Goal: Transaction & Acquisition: Purchase product/service

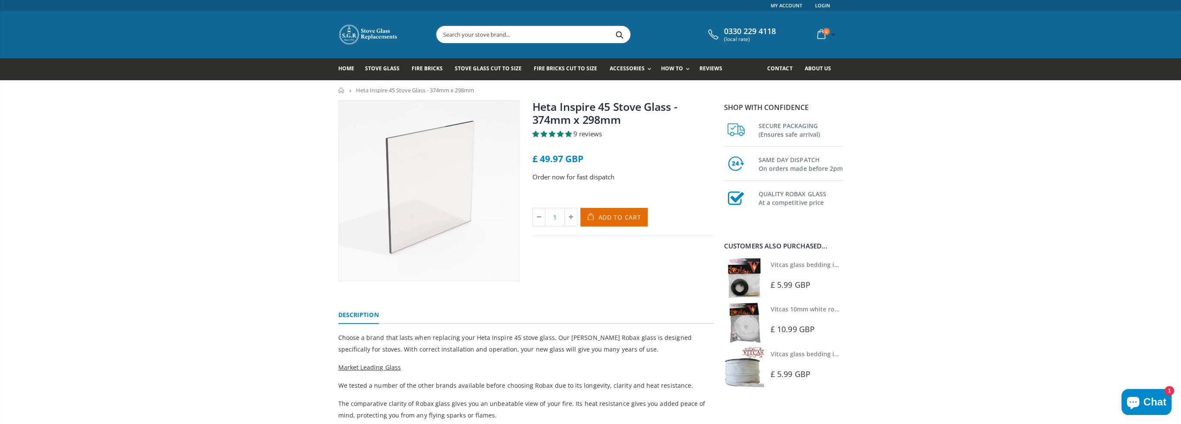
click at [282, 232] on div "Heta Inspire 45 Stove Glass - 374mm x 298mm 9 reviews £ 49.97 GBP Order now for…" at bounding box center [590, 393] width 1181 height 587
click at [294, 148] on div "Heta Inspire 45 Stove Glass - 374mm x 298mm 9 reviews £ 49.97 GBP Order now for…" at bounding box center [590, 393] width 1181 height 587
click at [506, 28] on input "text" at bounding box center [582, 34] width 290 height 16
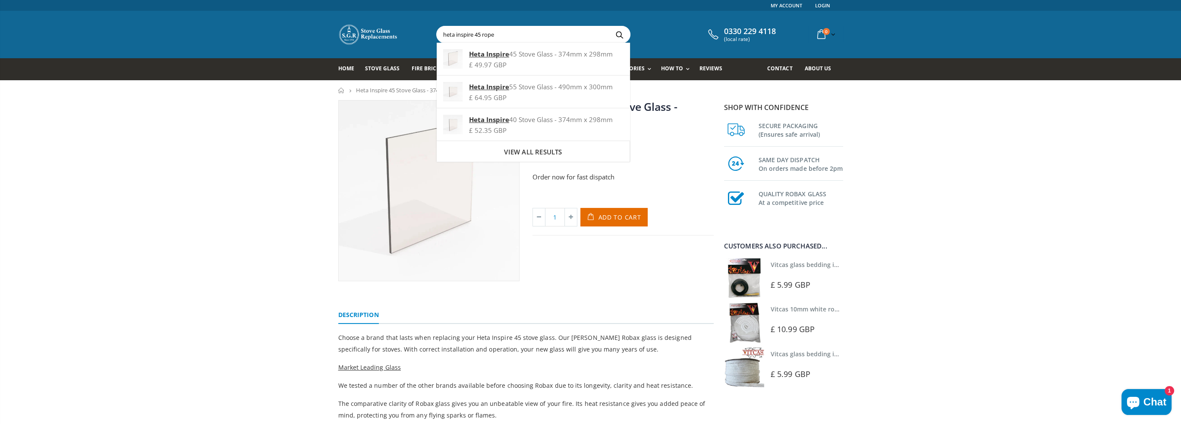
type input "heta inspire 45 rope"
click at [610, 26] on button "Search" at bounding box center [619, 34] width 19 height 16
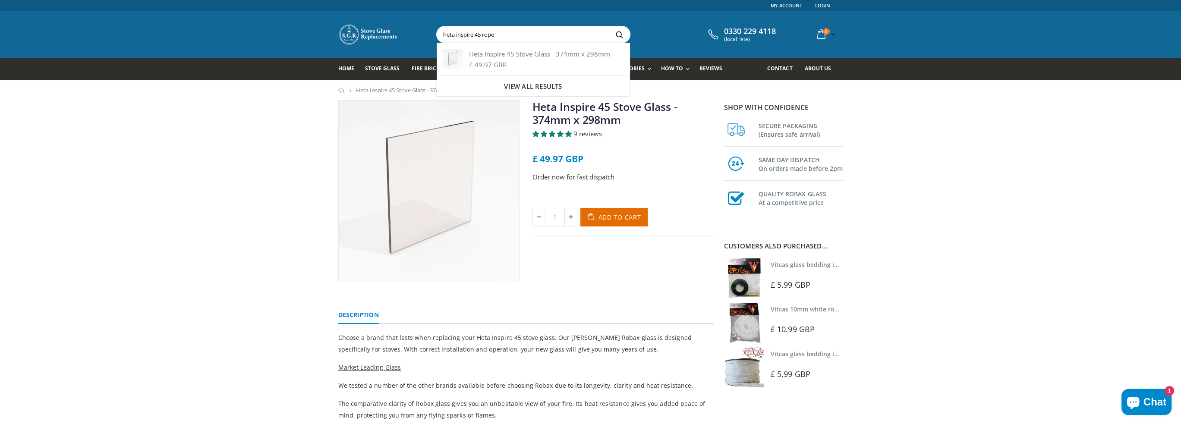
click at [610, 26] on button "Search" at bounding box center [619, 34] width 19 height 16
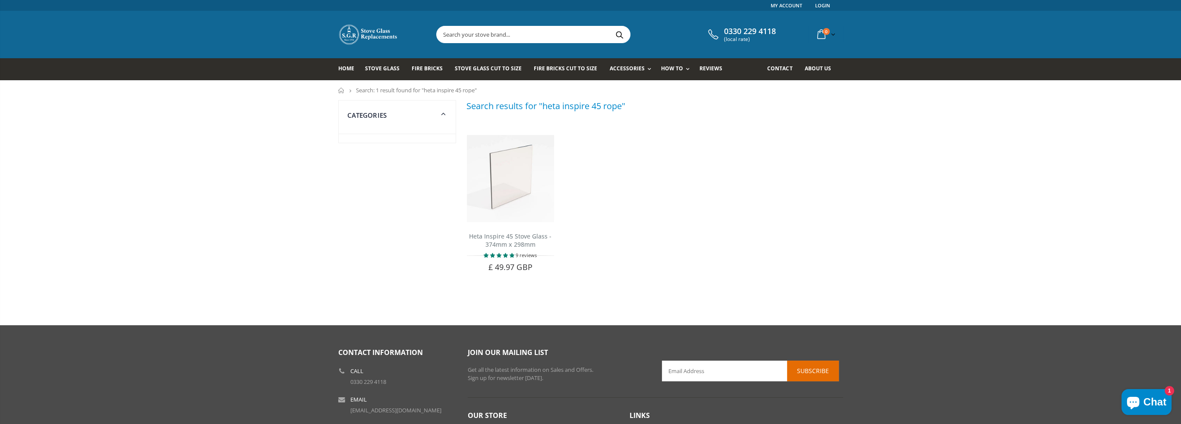
click at [535, 30] on input "text" at bounding box center [582, 34] width 290 height 16
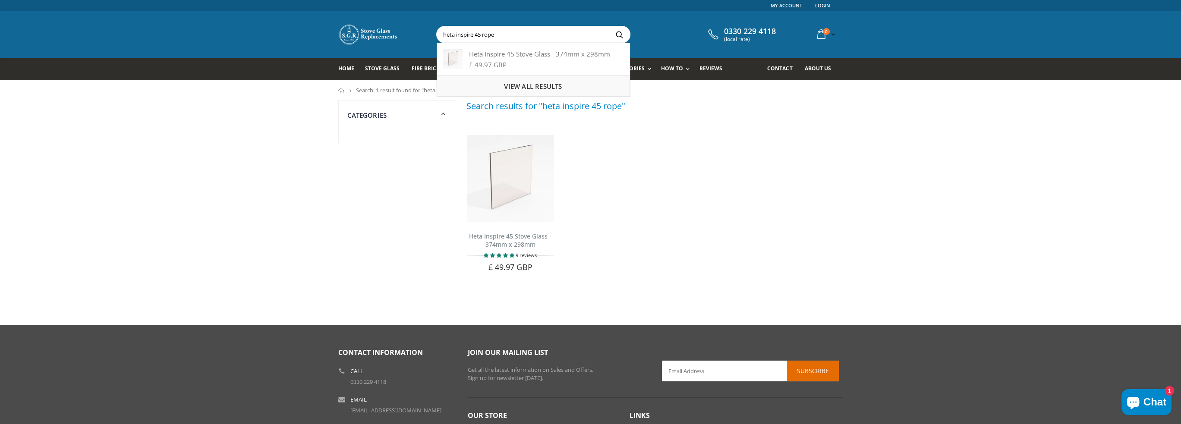
type input "heta inspire 45 rope"
click at [375, 198] on div "Categories" at bounding box center [396, 195] width 129 height 191
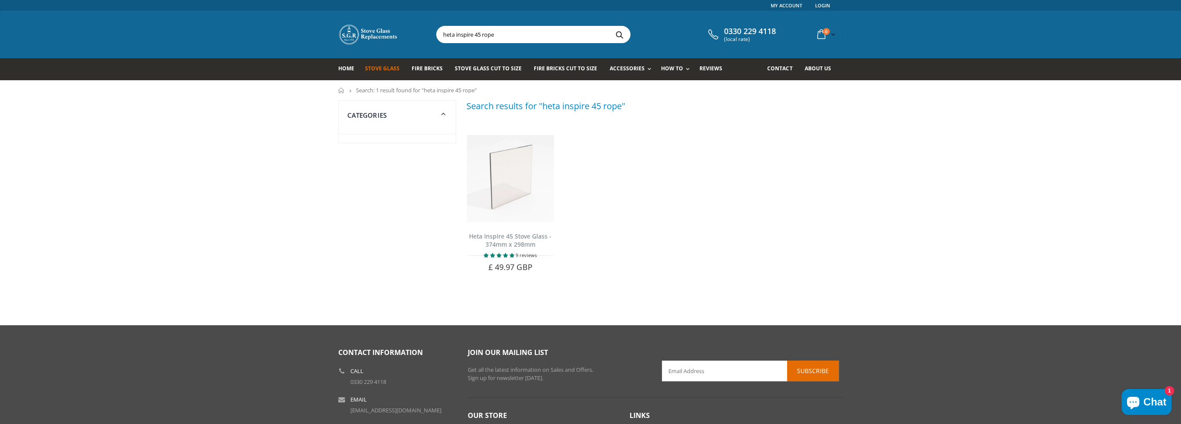
click at [381, 67] on span "Stove Glass" at bounding box center [382, 68] width 35 height 7
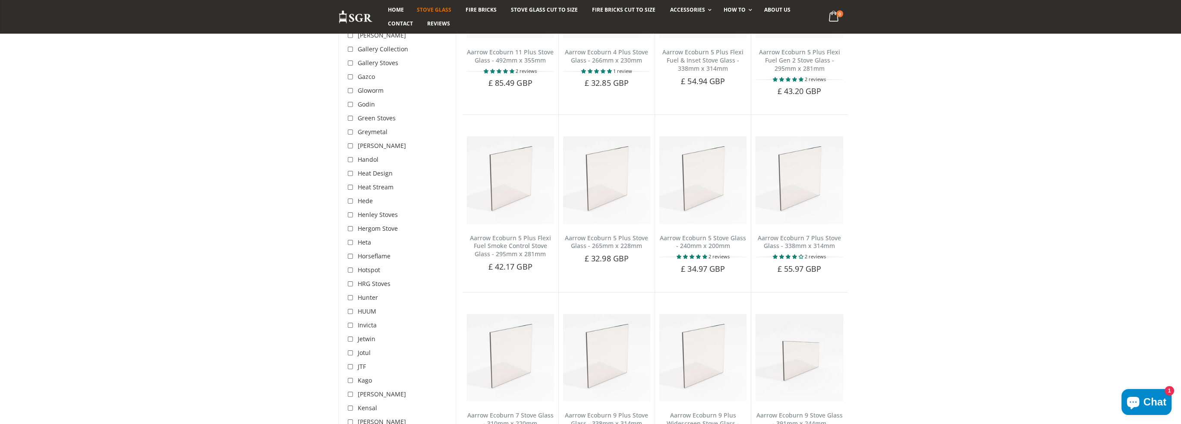
scroll to position [1381, 0]
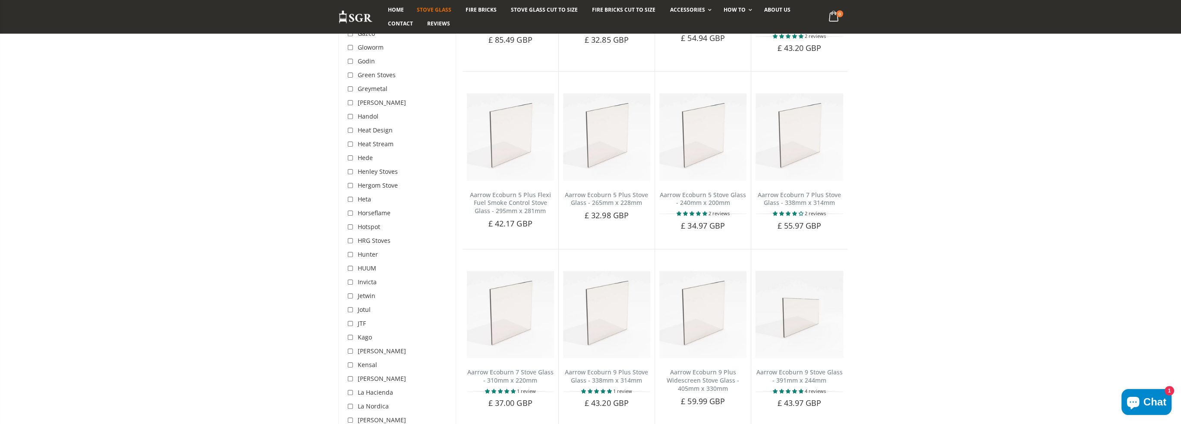
click at [348, 195] on input "checkbox" at bounding box center [351, 199] width 9 height 9
checkbox input "true"
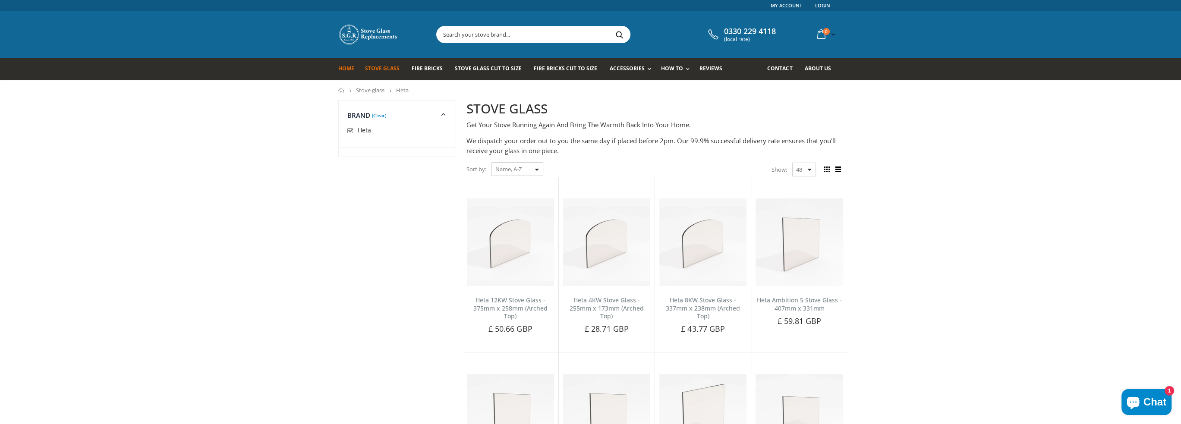
click at [347, 72] on link "Home" at bounding box center [349, 69] width 22 height 22
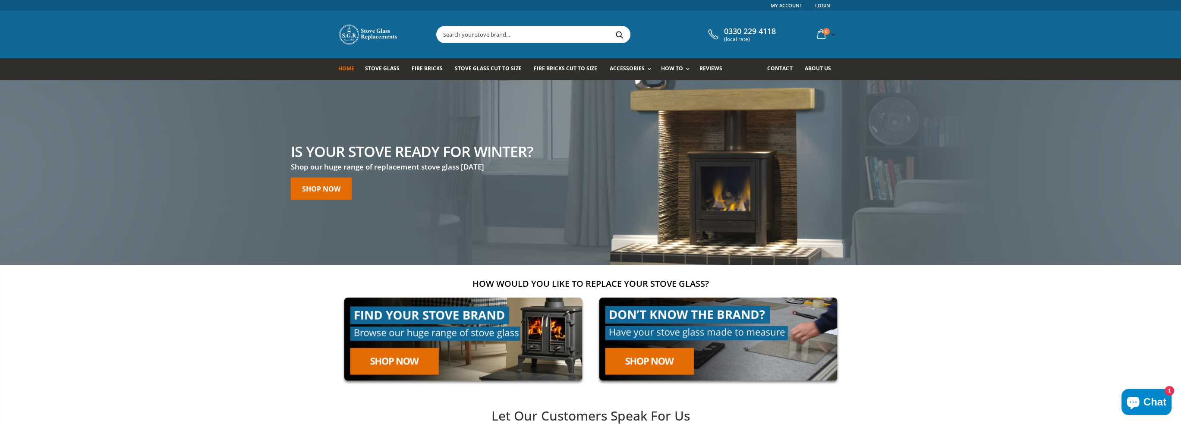
click at [530, 39] on input "text" at bounding box center [582, 34] width 290 height 16
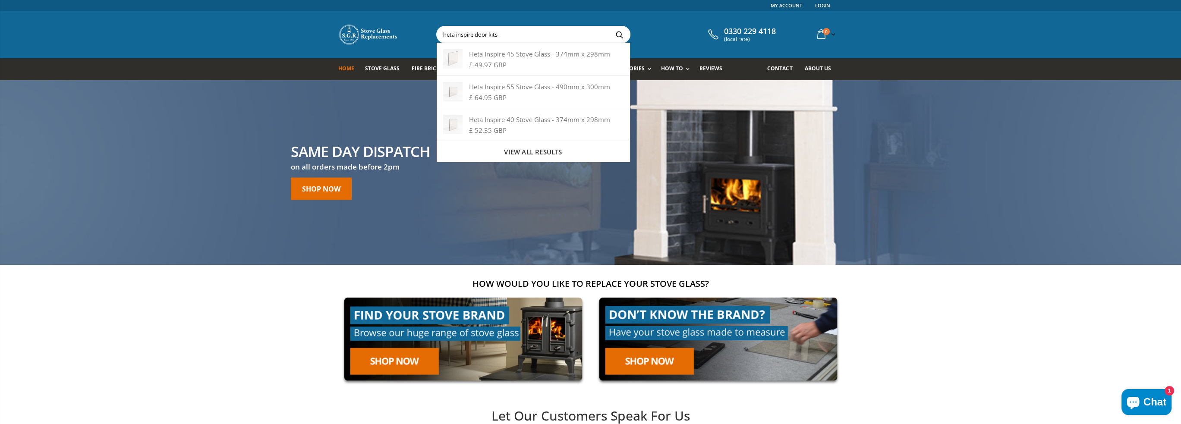
type input "heta inspire door kits"
click at [610, 26] on button "Search" at bounding box center [619, 34] width 19 height 16
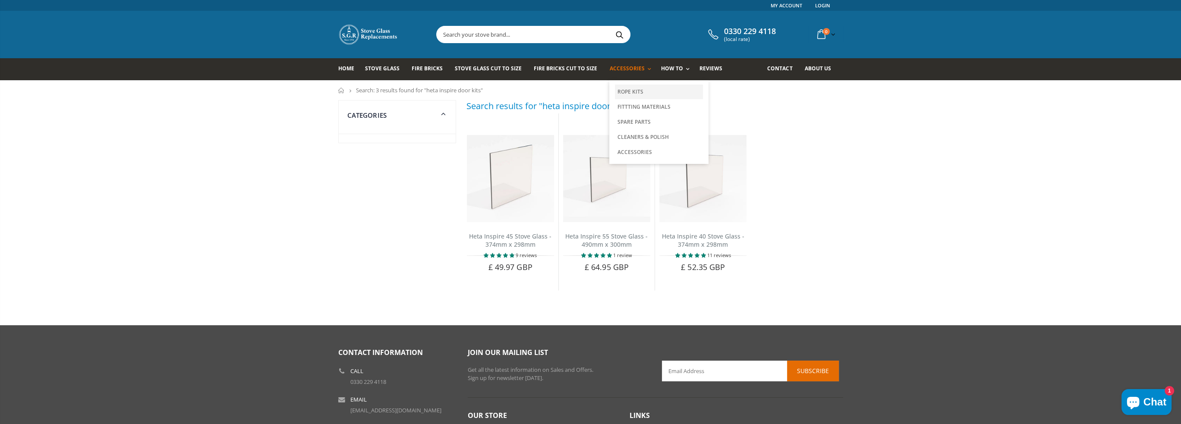
click at [627, 94] on link "Rope Kits" at bounding box center [659, 92] width 88 height 15
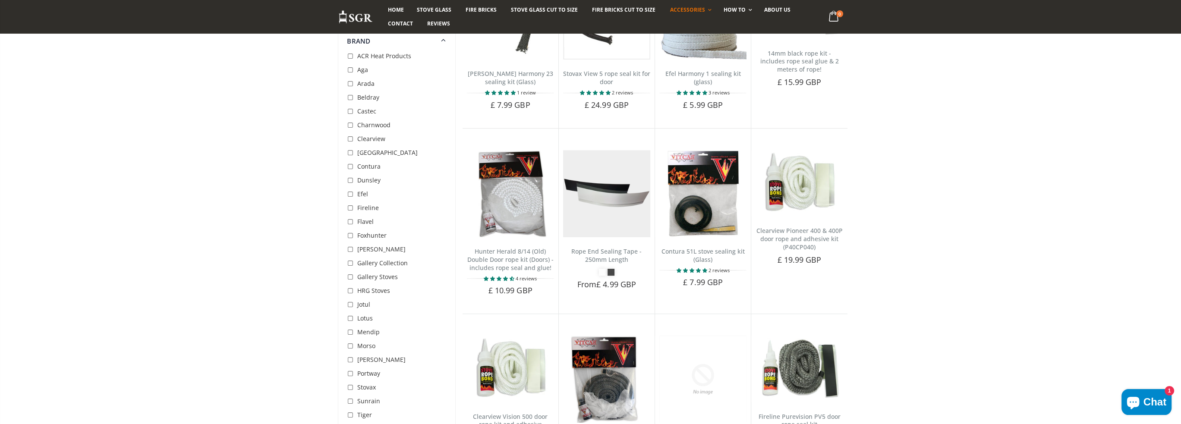
scroll to position [335, 0]
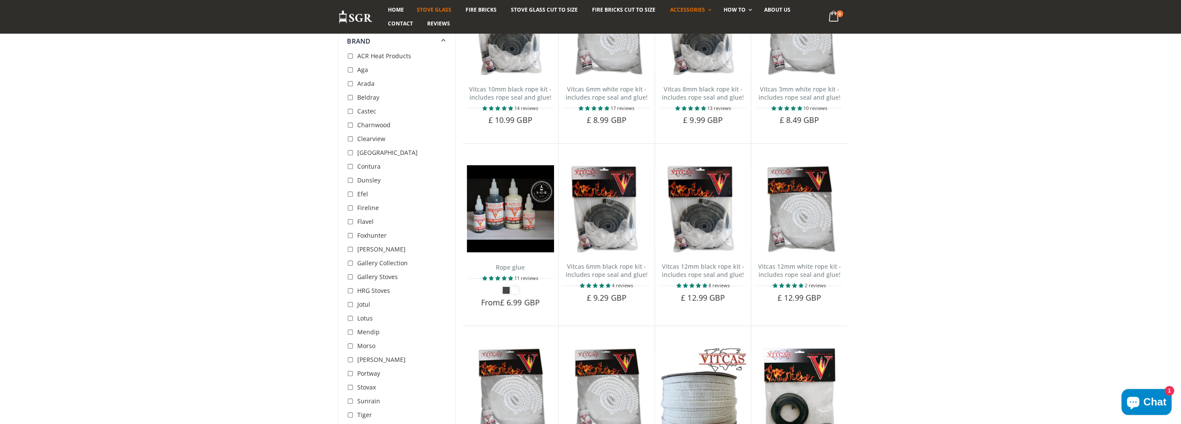
click at [427, 11] on span "Stove Glass" at bounding box center [434, 9] width 35 height 7
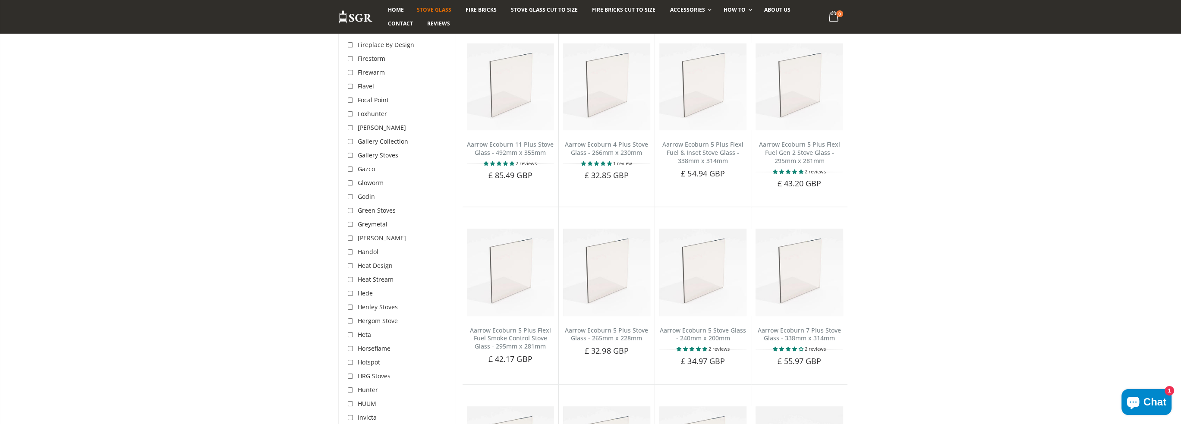
scroll to position [1294, 0]
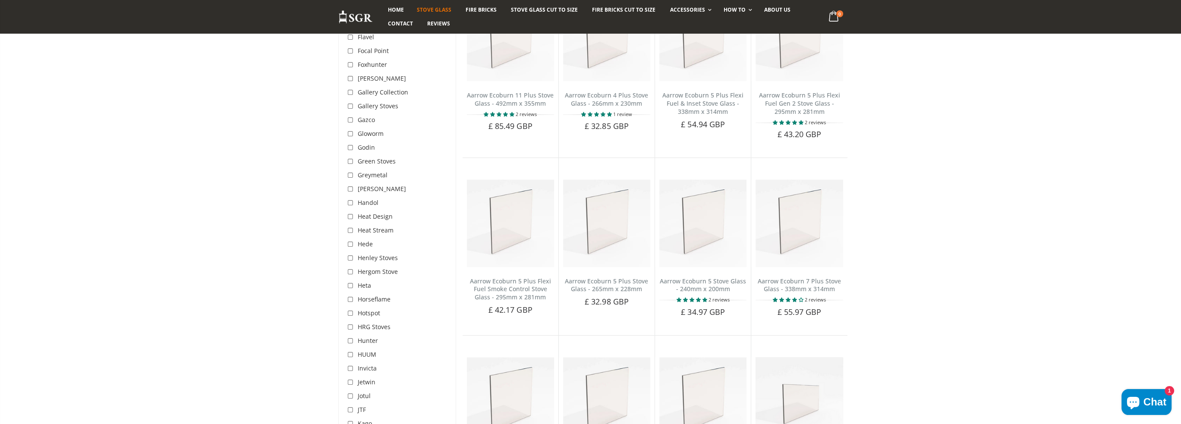
click at [368, 281] on span "Heta" at bounding box center [364, 285] width 13 height 8
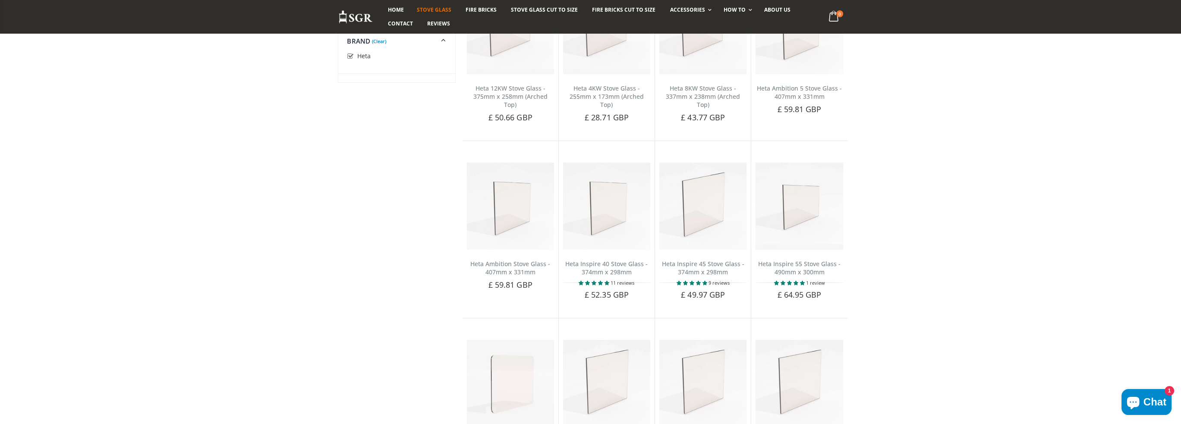
scroll to position [292, 0]
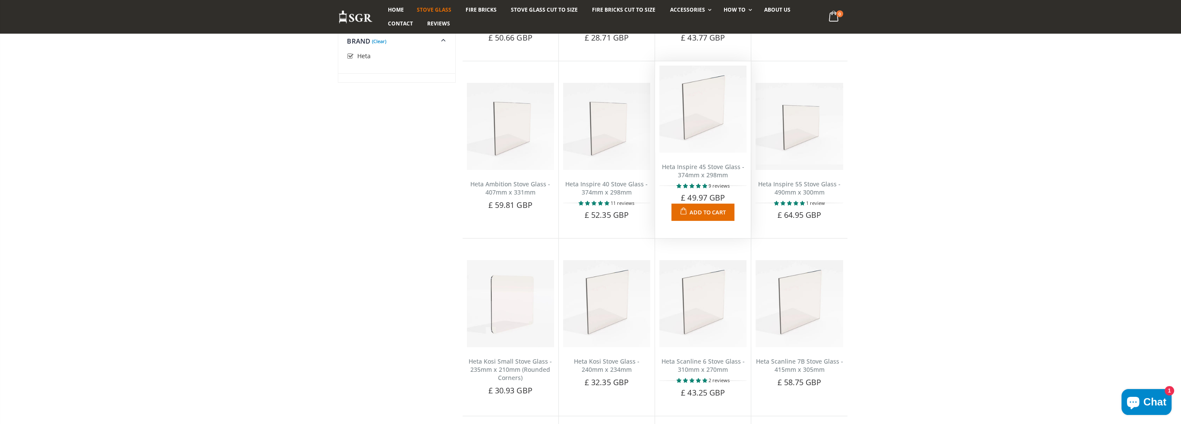
click at [696, 178] on link "Heta Inspire 45 Stove Glass - 374mm x 298mm" at bounding box center [703, 171] width 82 height 16
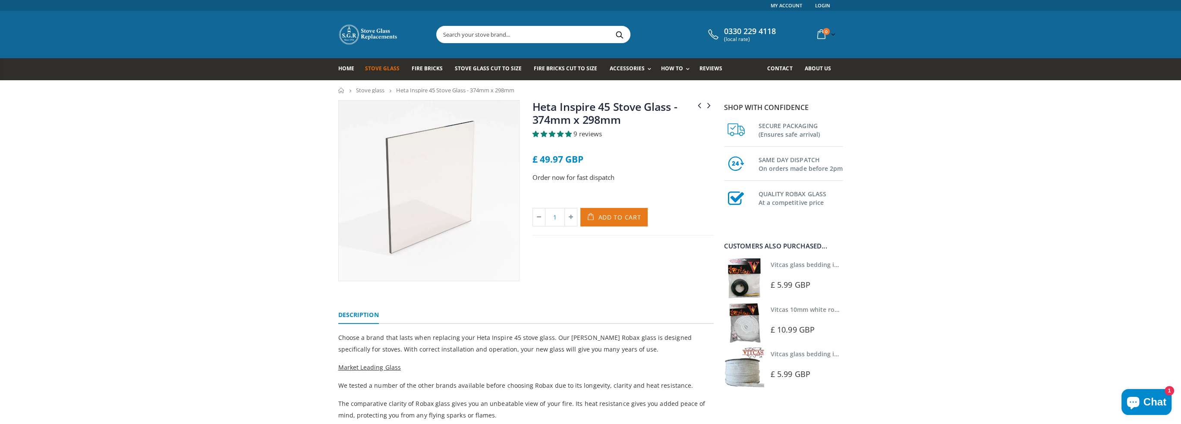
click at [628, 217] on span "Add to Cart" at bounding box center [619, 217] width 43 height 8
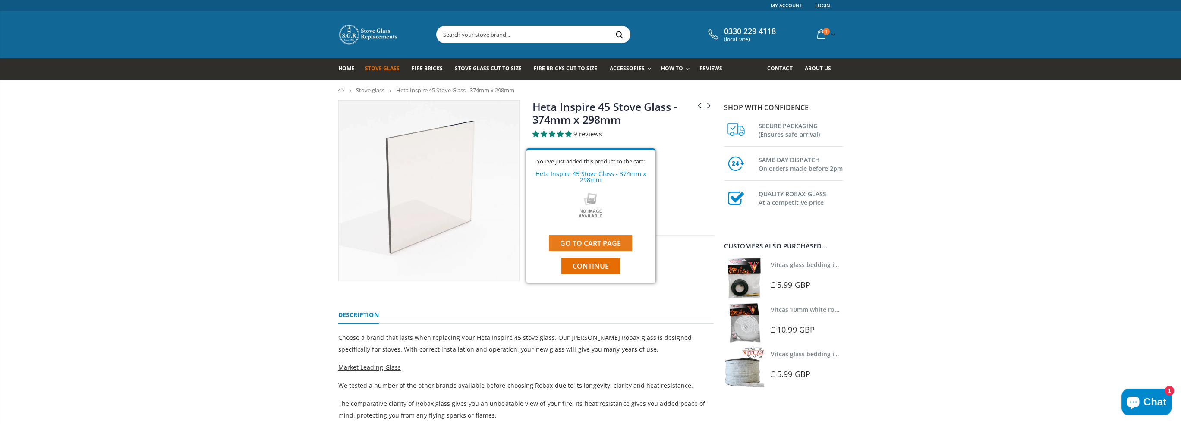
click at [606, 246] on link "Go to cart page" at bounding box center [590, 243] width 83 height 16
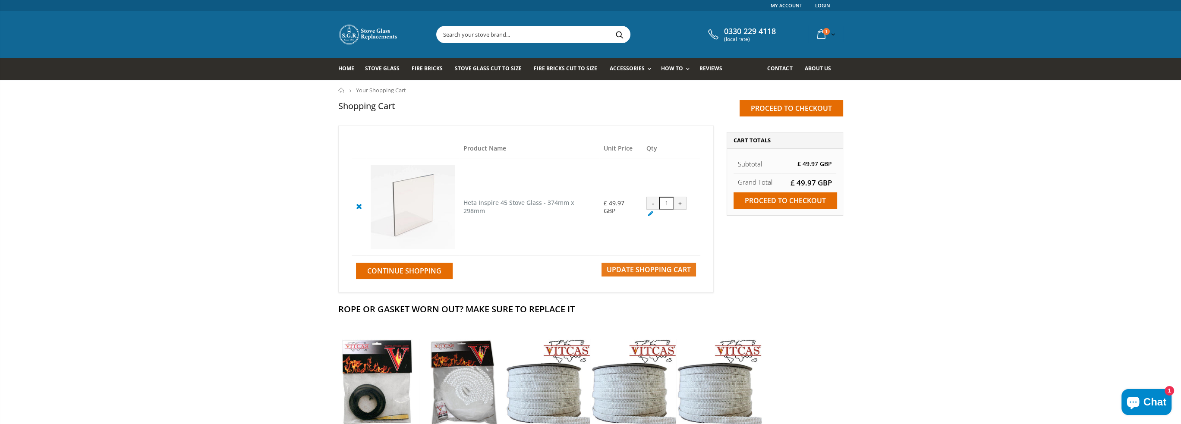
click at [682, 271] on span "Update Shopping Cart" at bounding box center [649, 269] width 84 height 9
click at [627, 90] on link "Rope Kits" at bounding box center [659, 92] width 88 height 15
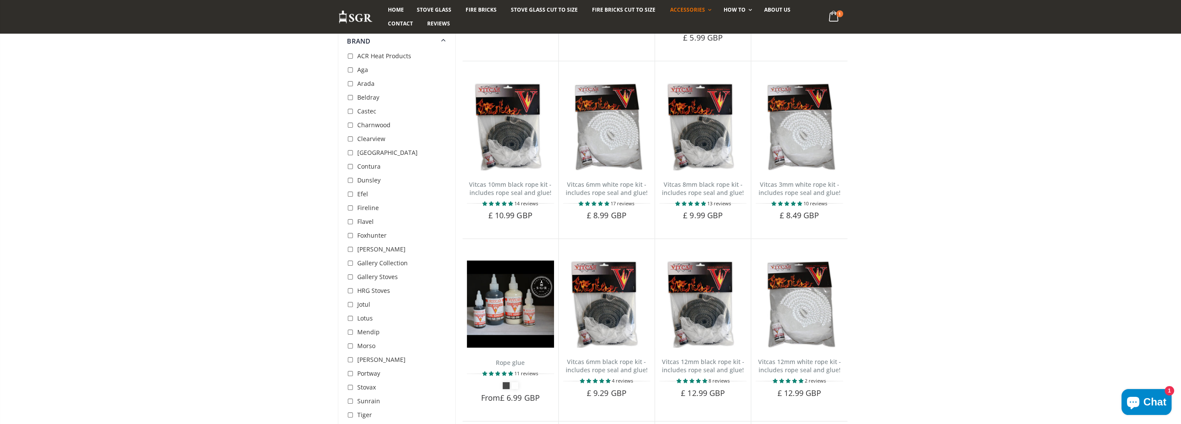
scroll to position [43, 0]
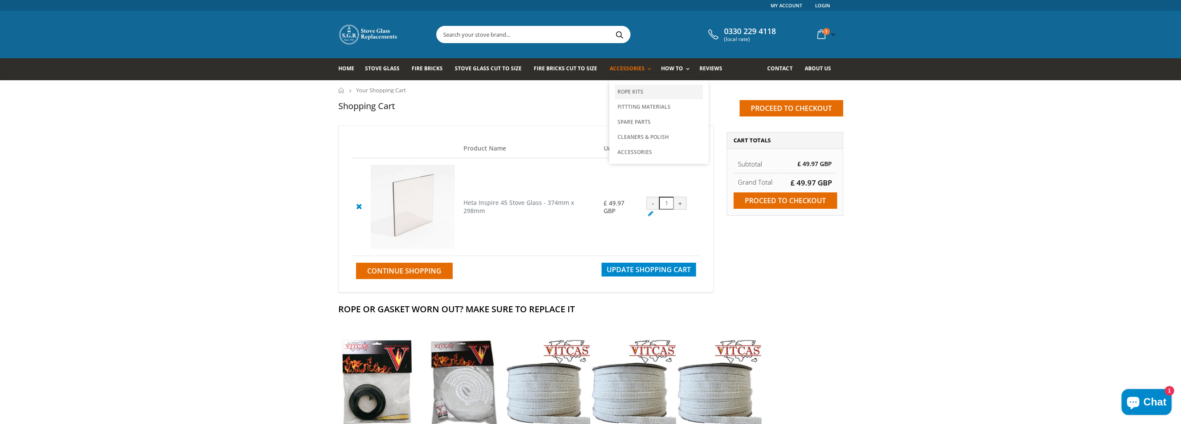
click at [630, 91] on link "Rope Kits" at bounding box center [659, 92] width 88 height 15
